Goal: Entertainment & Leisure: Browse casually

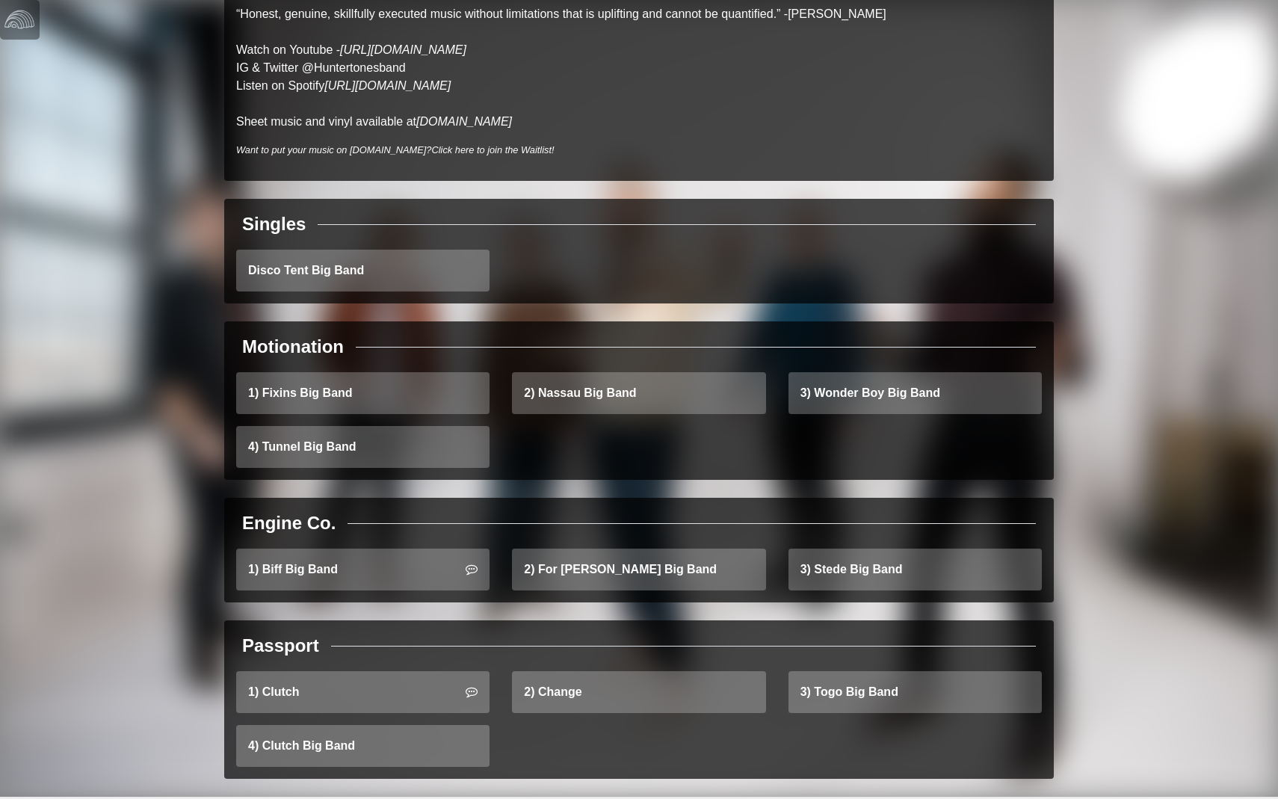
scroll to position [272, 0]
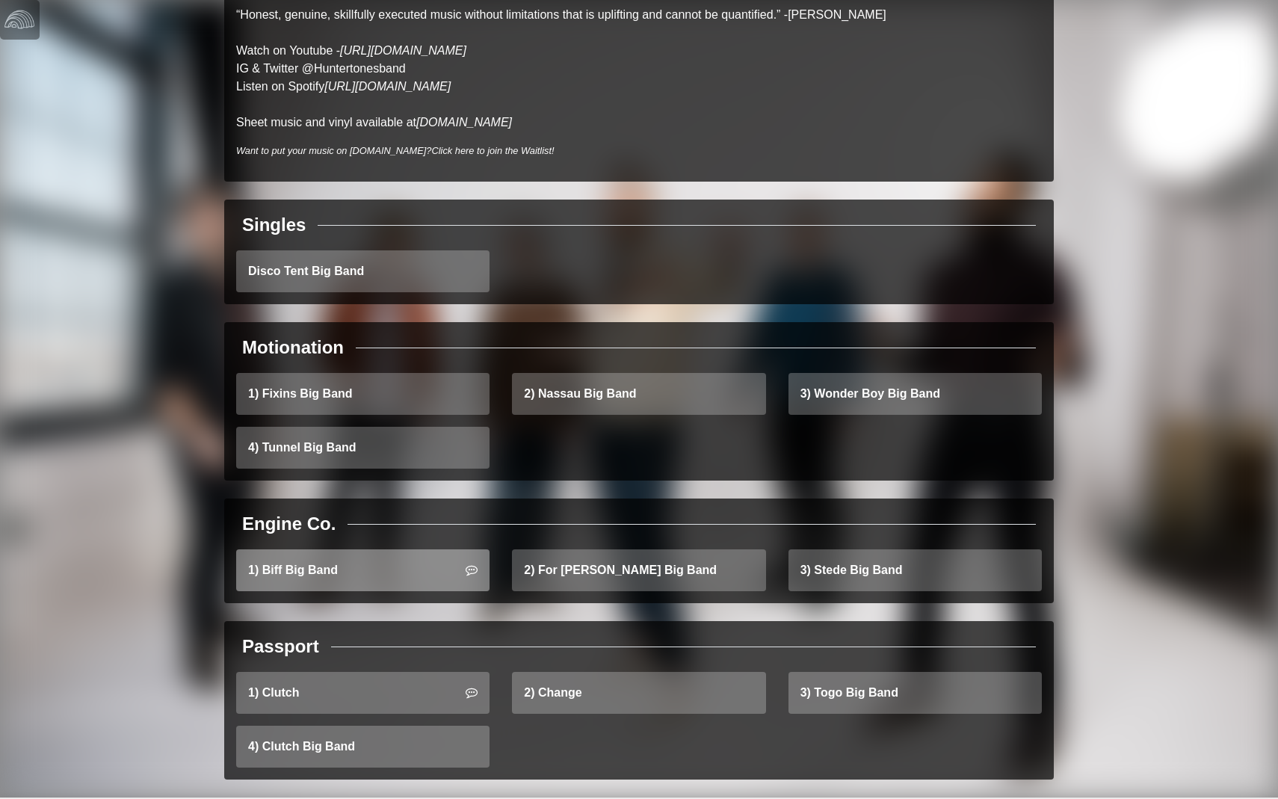
click at [385, 560] on link "1) Biff Big Band" at bounding box center [362, 570] width 253 height 42
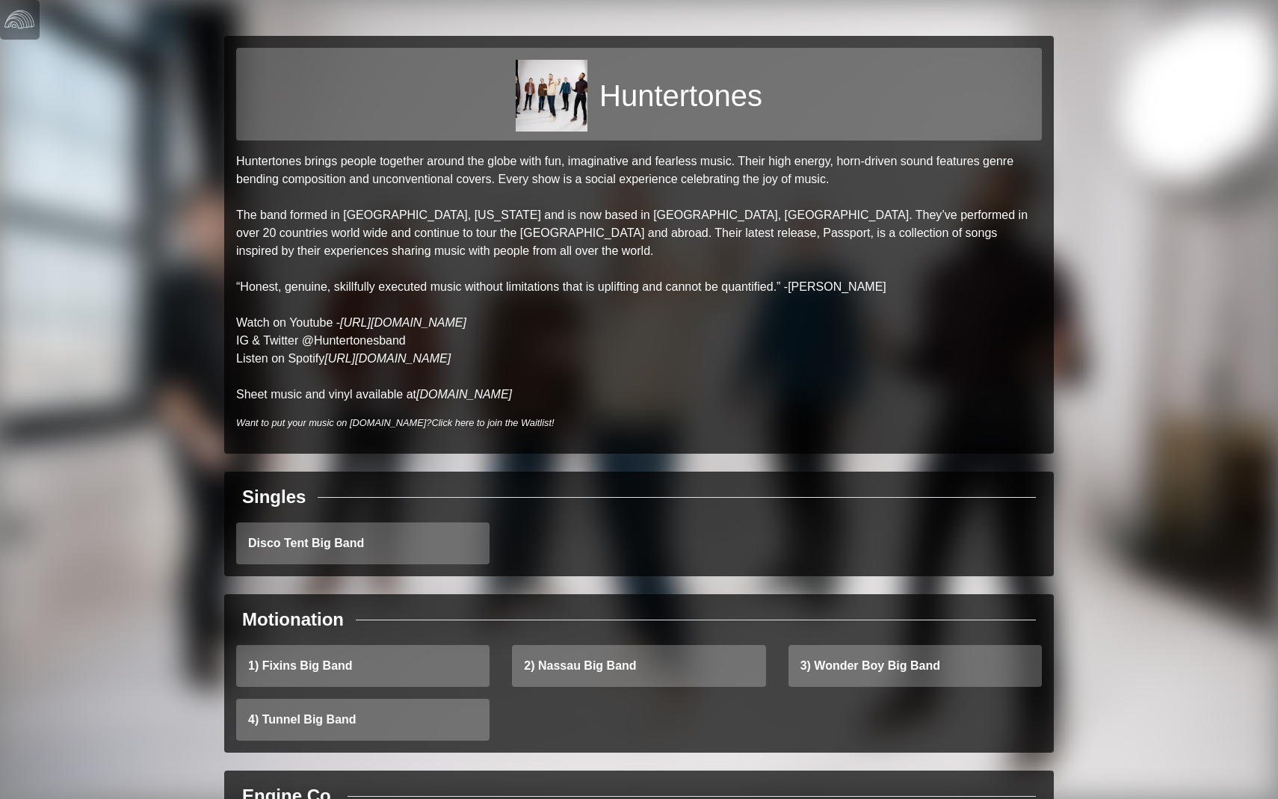
scroll to position [0, 0]
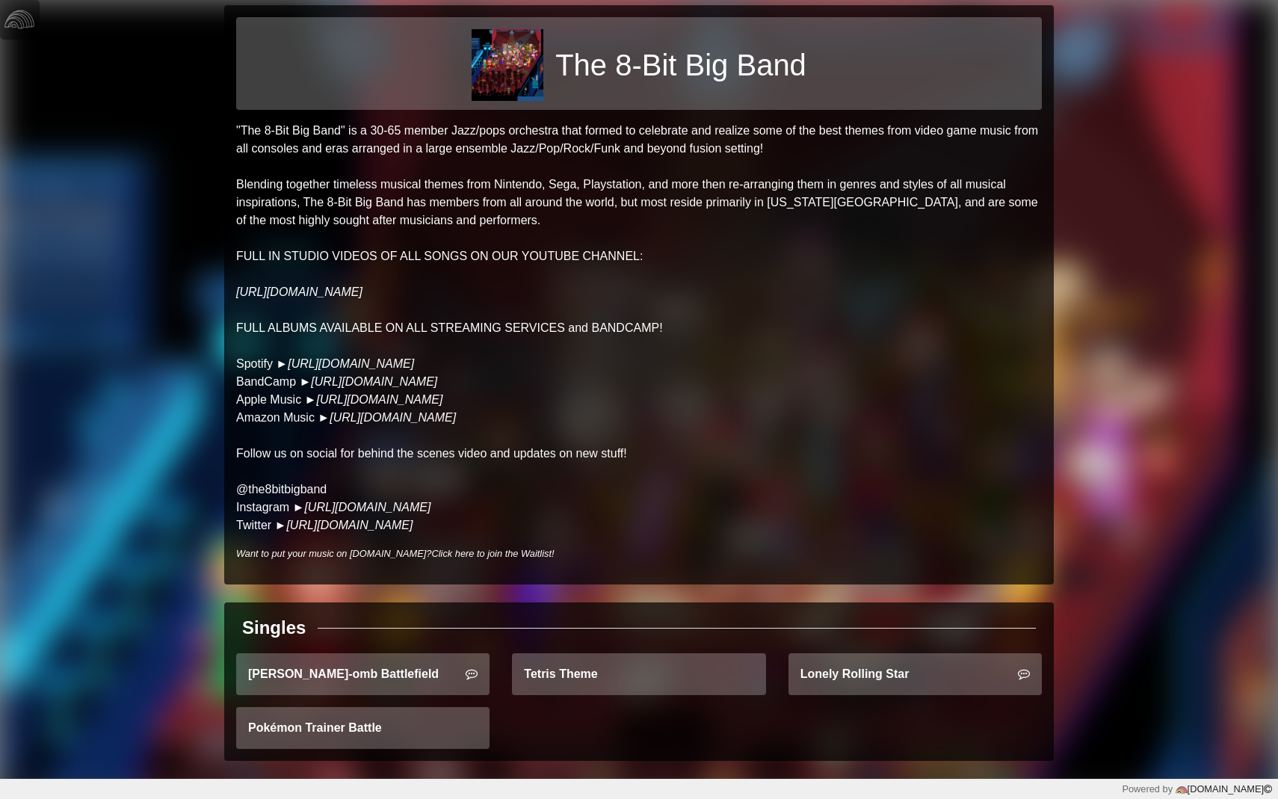
scroll to position [30, 0]
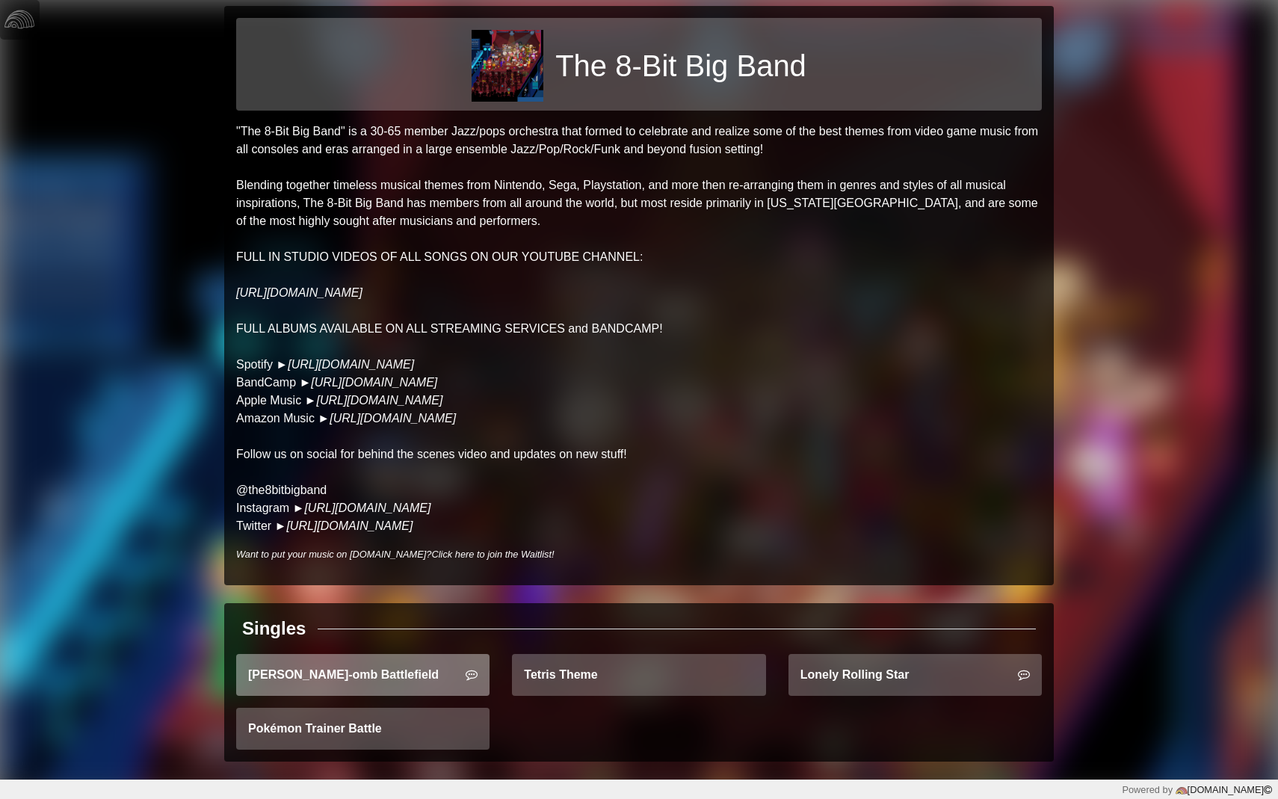
click at [406, 670] on link "Bob-omb Battlefield" at bounding box center [362, 675] width 253 height 42
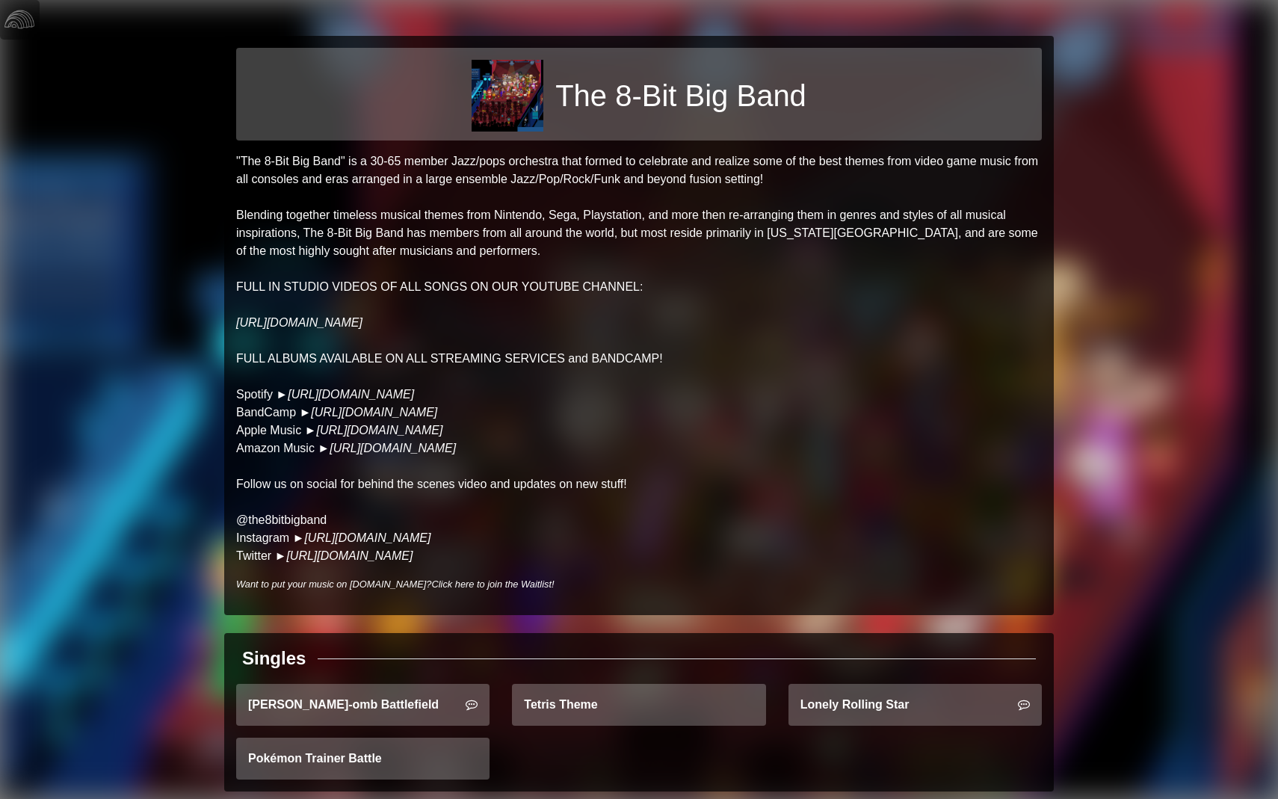
scroll to position [0, 0]
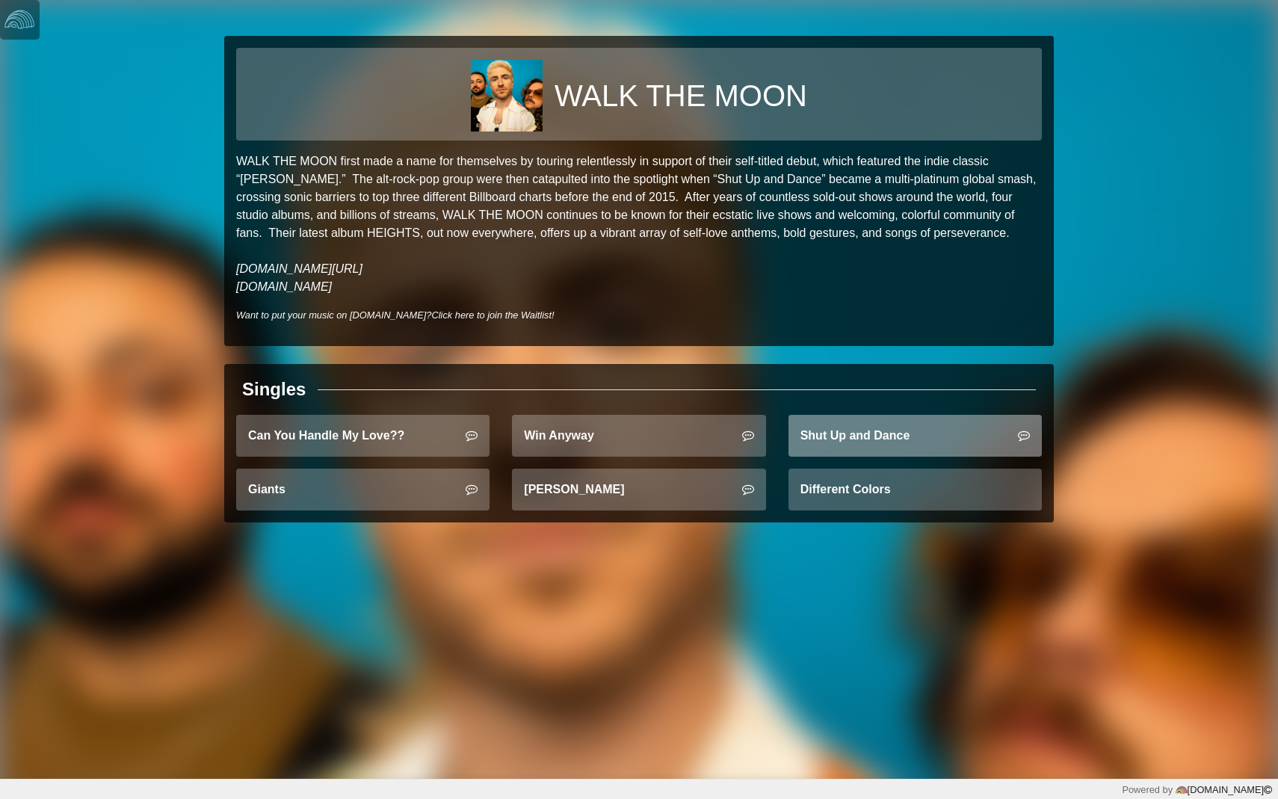
click at [864, 447] on link "Shut Up and Dance" at bounding box center [914, 436] width 253 height 42
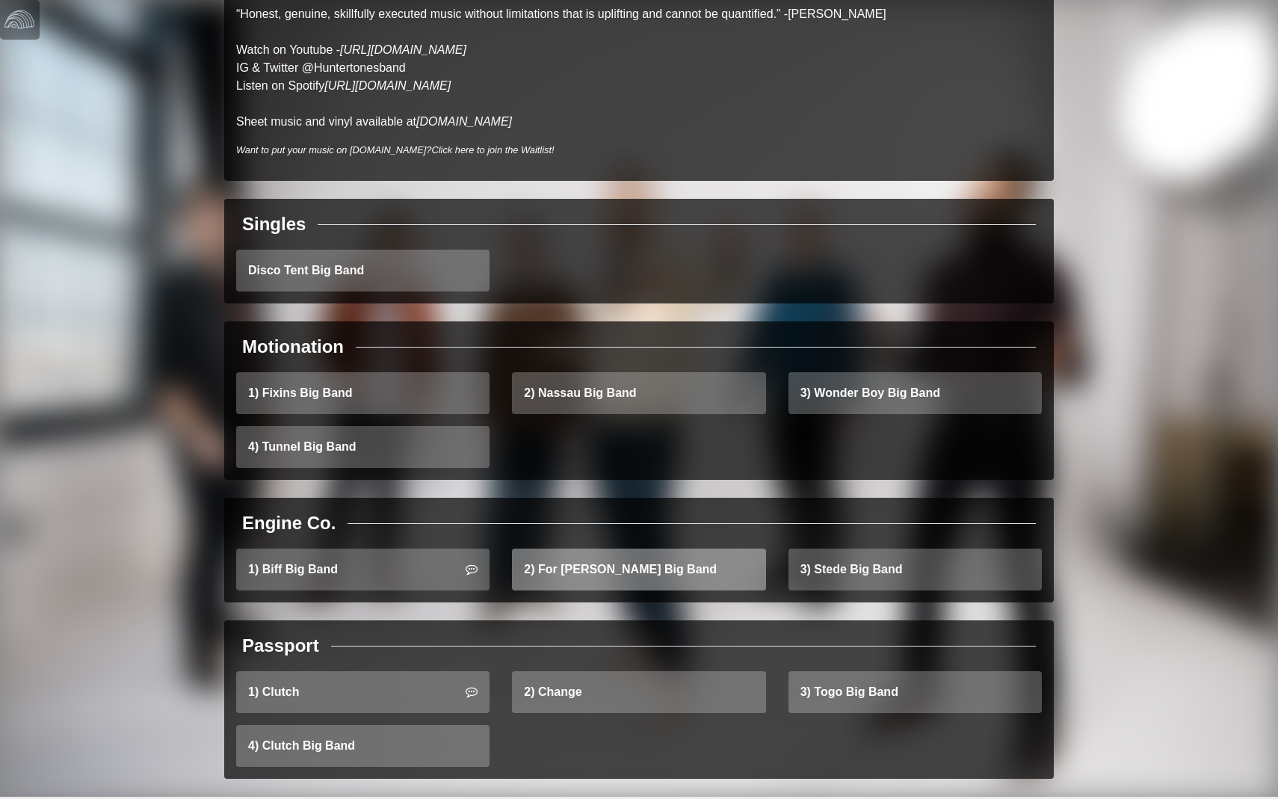
scroll to position [272, 0]
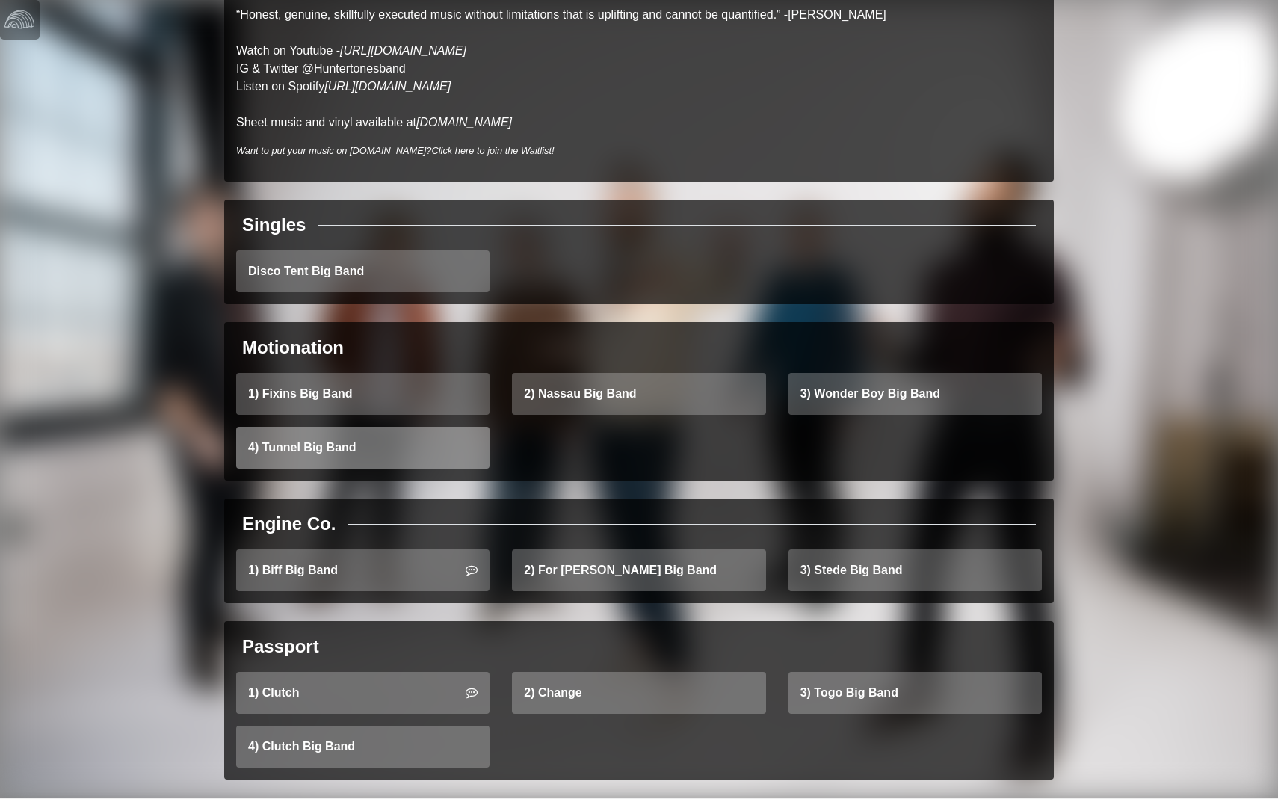
click at [388, 427] on link "4) Tunnel Big Band" at bounding box center [362, 448] width 253 height 42
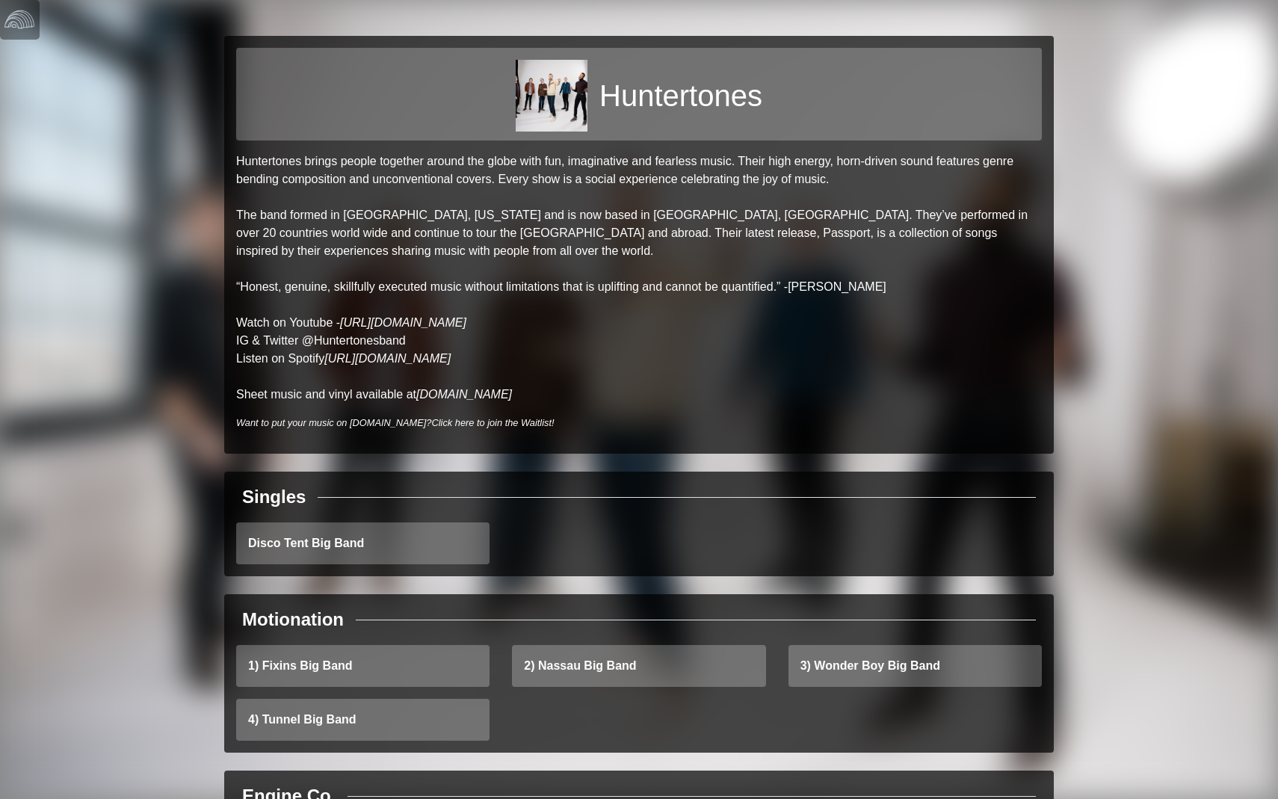
scroll to position [195, 0]
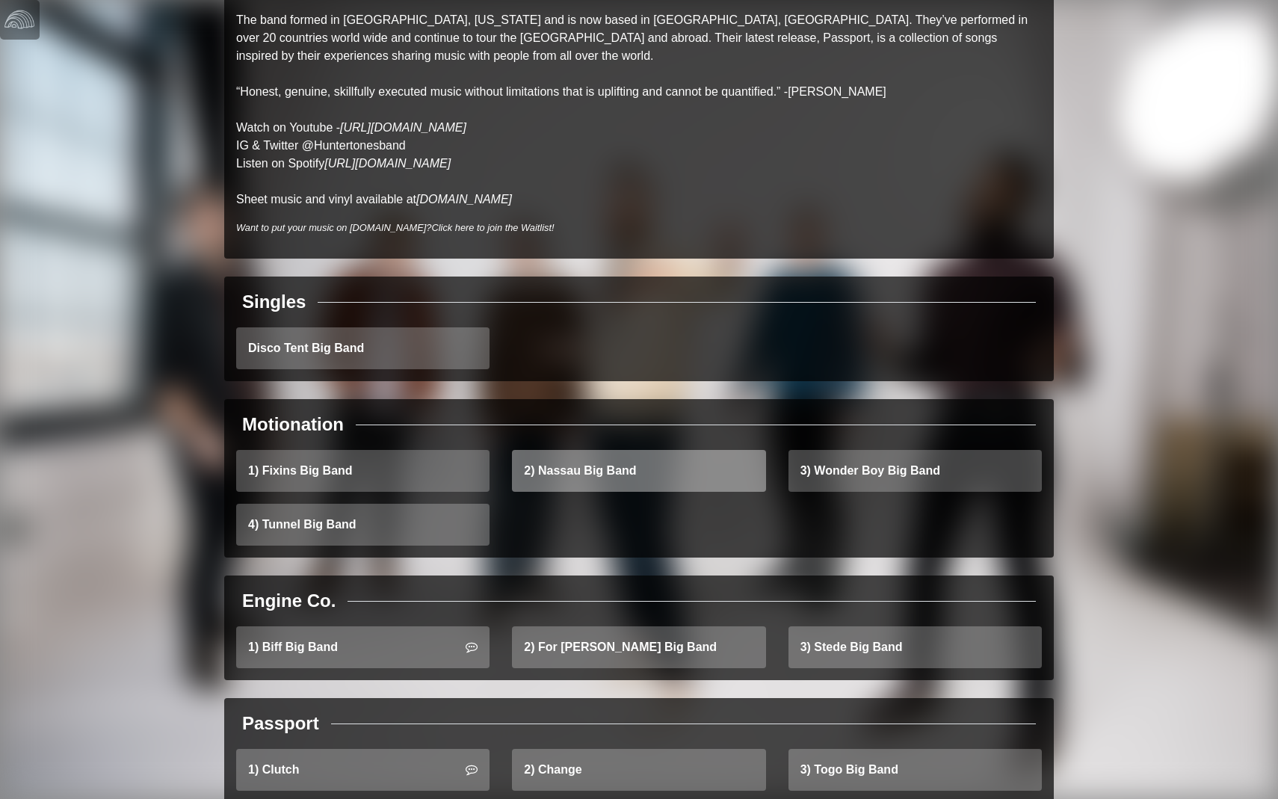
click at [649, 460] on link "2) Nassau Big Band" at bounding box center [638, 471] width 253 height 42
